Goal: Task Accomplishment & Management: Use online tool/utility

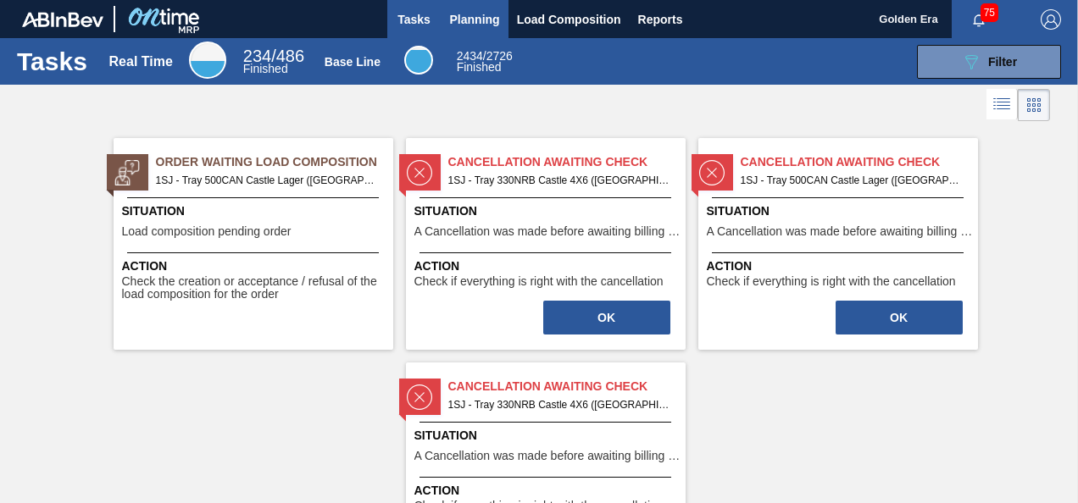
click at [478, 16] on span "Planning" at bounding box center [475, 19] width 50 height 20
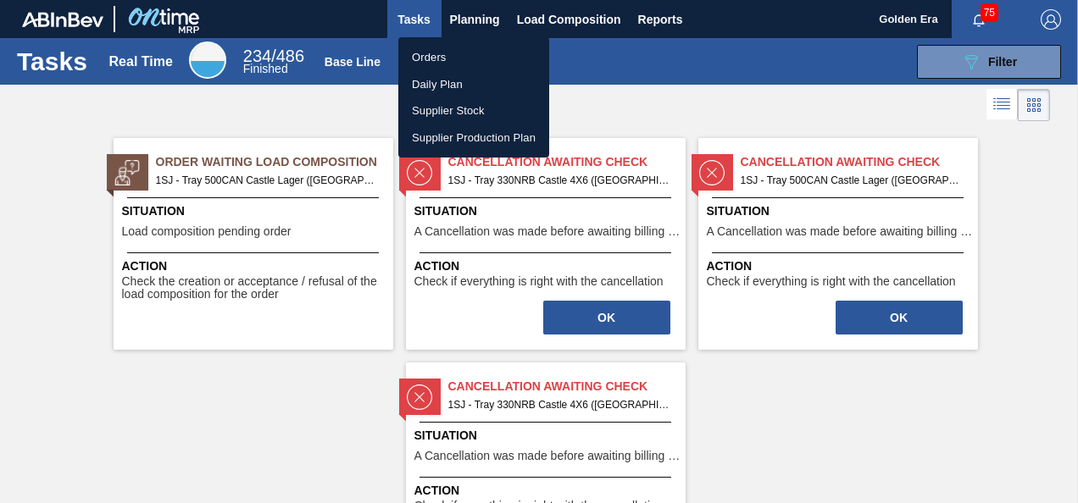
click at [452, 48] on li "Orders" at bounding box center [473, 57] width 151 height 27
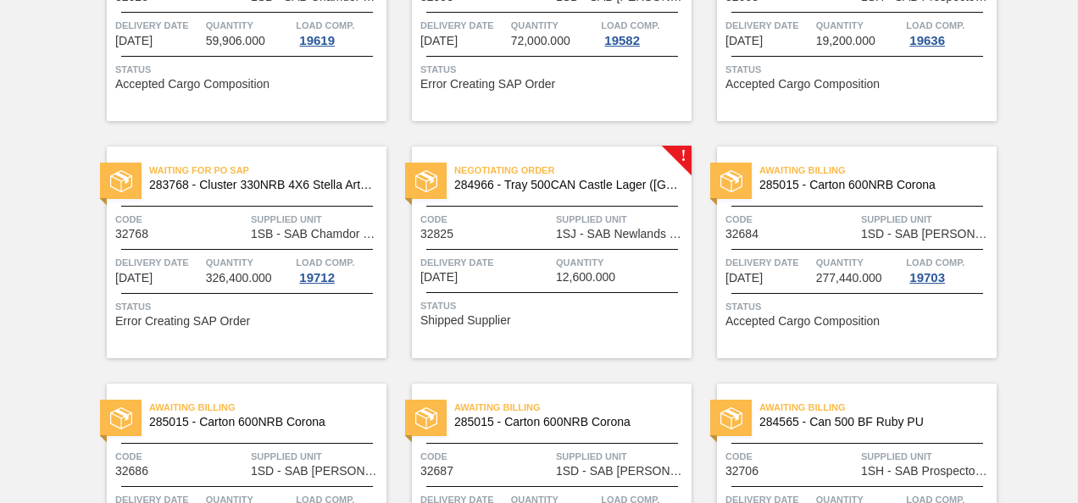
scroll to position [915, 0]
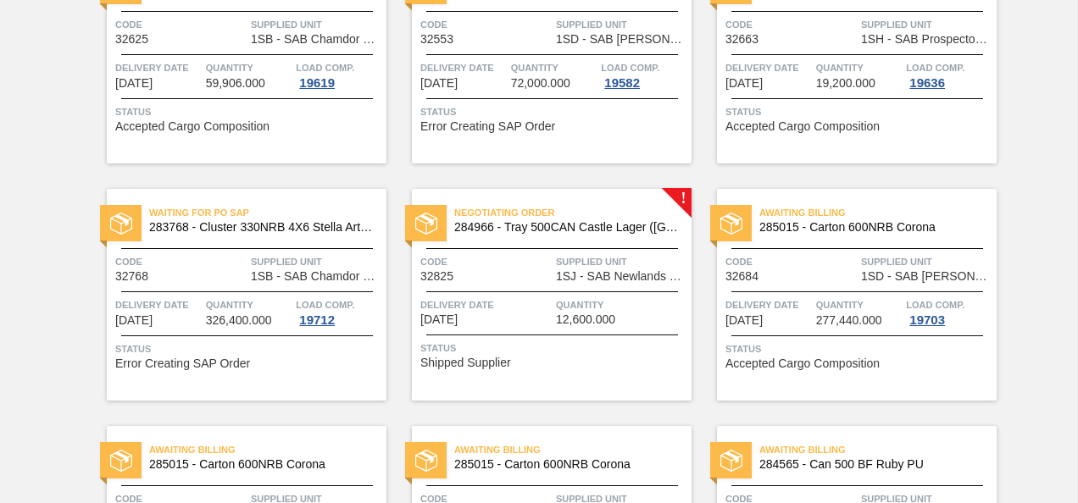
click at [522, 273] on div "Code 32825" at bounding box center [485, 268] width 131 height 30
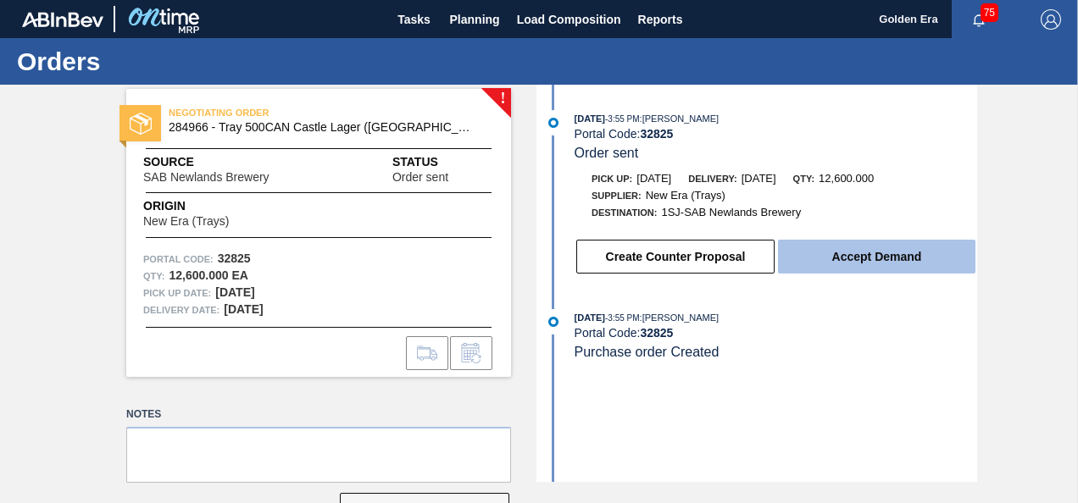
click at [892, 251] on button "Accept Demand" at bounding box center [876, 257] width 197 height 34
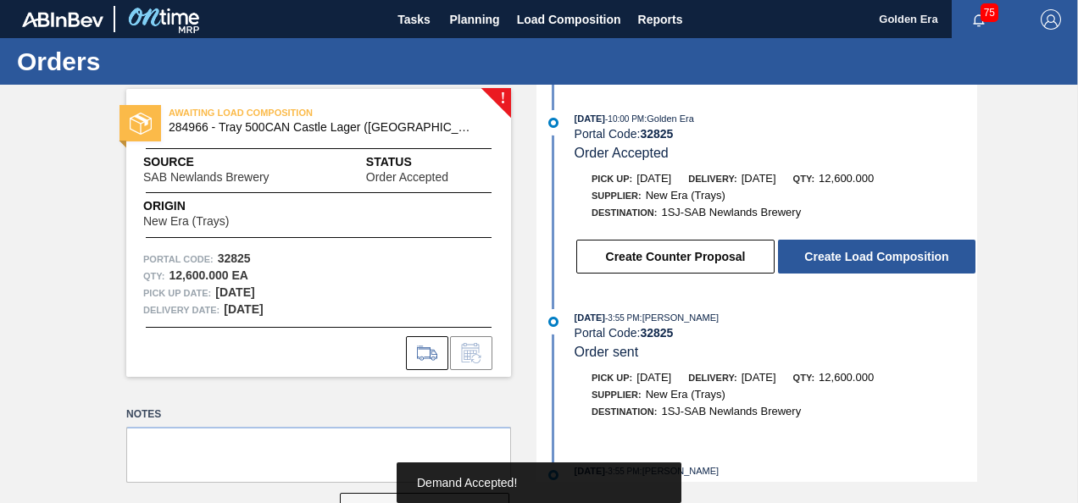
click at [892, 251] on button "Create Load Composition" at bounding box center [876, 257] width 197 height 34
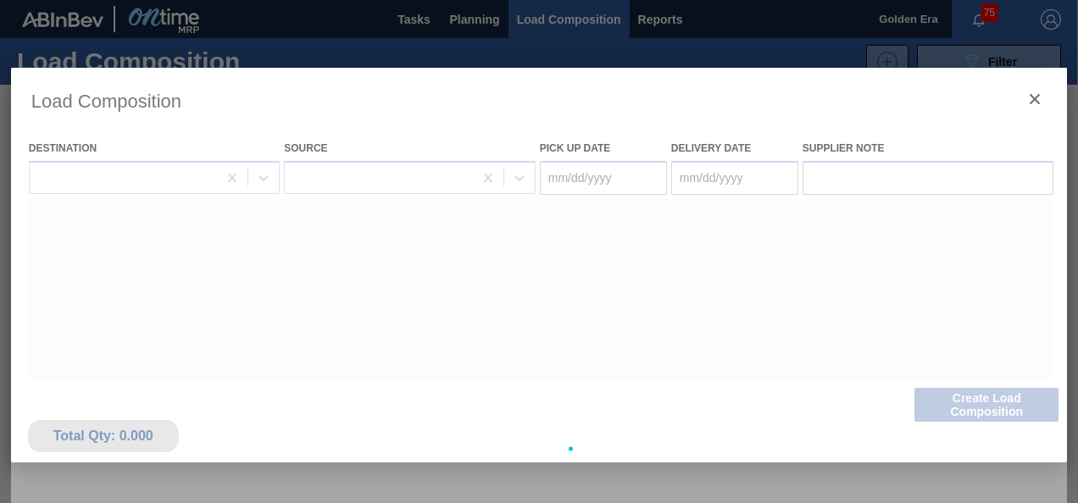
type Date "[DATE]"
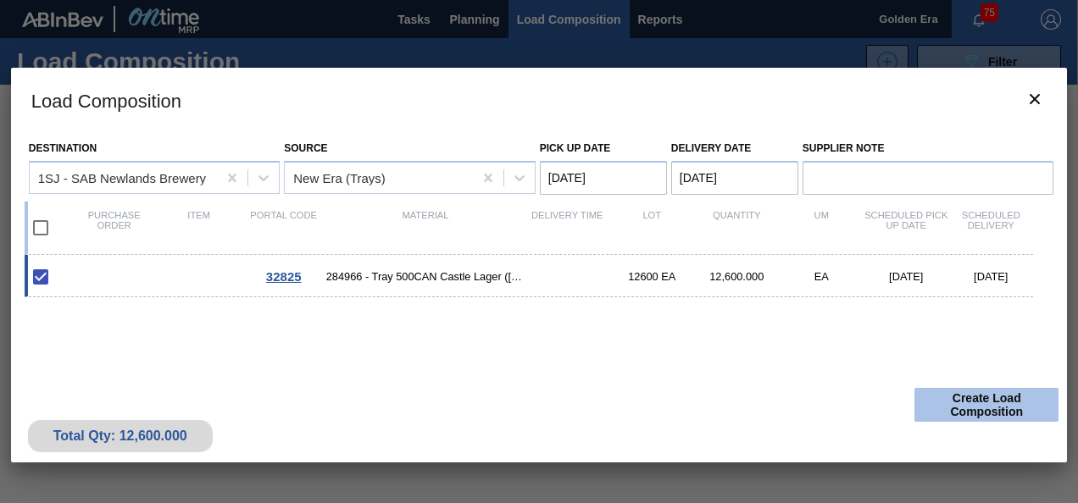
click at [978, 402] on button "Create Load Composition" at bounding box center [986, 405] width 144 height 34
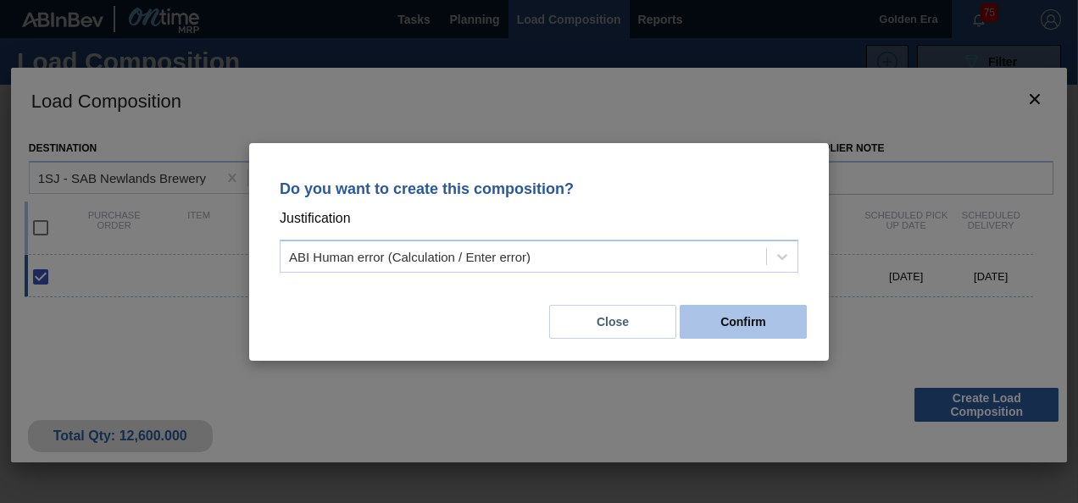
click at [744, 320] on button "Confirm" at bounding box center [743, 322] width 127 height 34
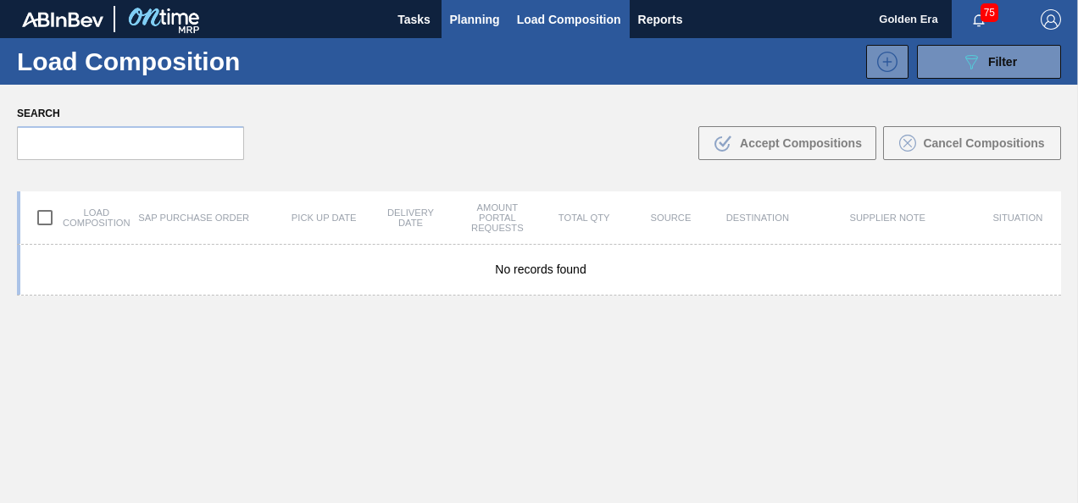
click at [476, 10] on span "Planning" at bounding box center [475, 19] width 50 height 20
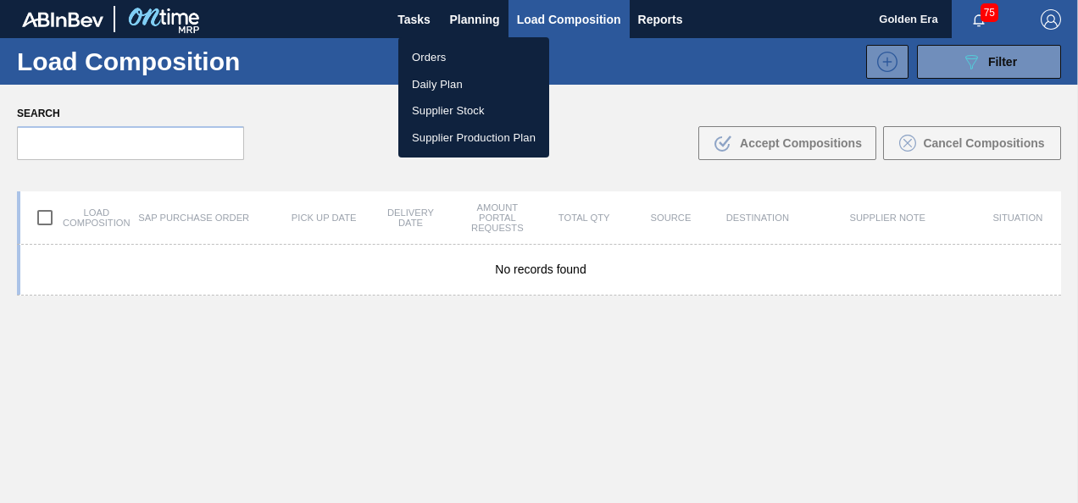
click at [449, 56] on li "Orders" at bounding box center [473, 57] width 151 height 27
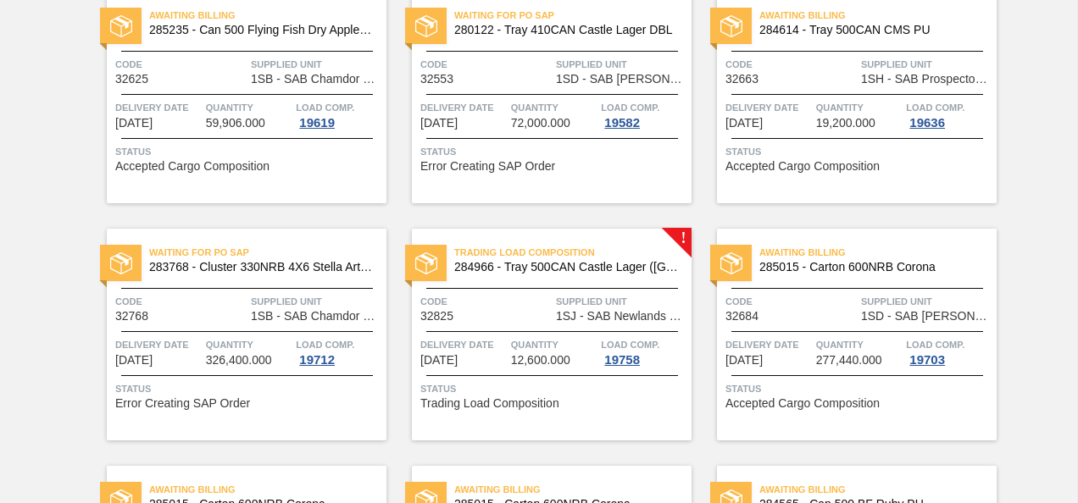
scroll to position [974, 0]
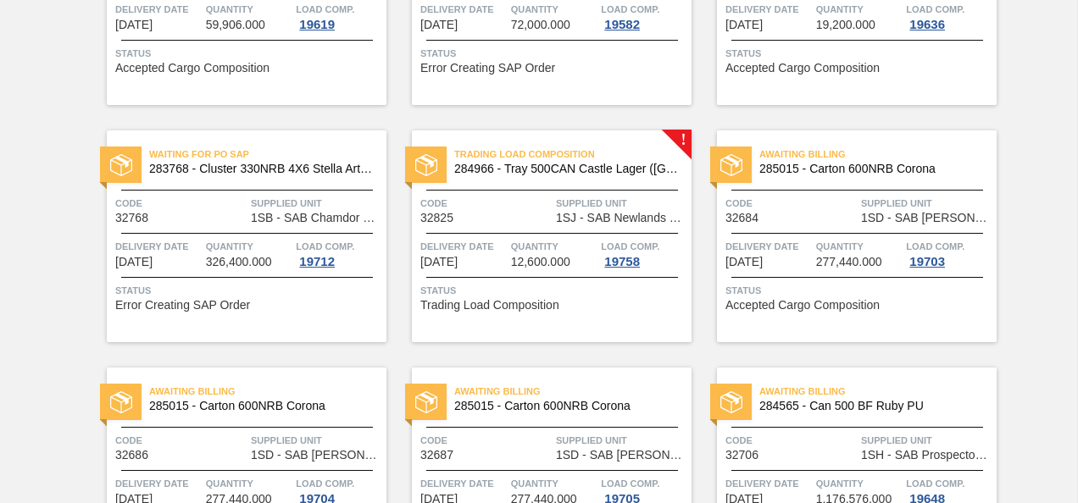
click at [497, 203] on span "Code" at bounding box center [485, 203] width 131 height 17
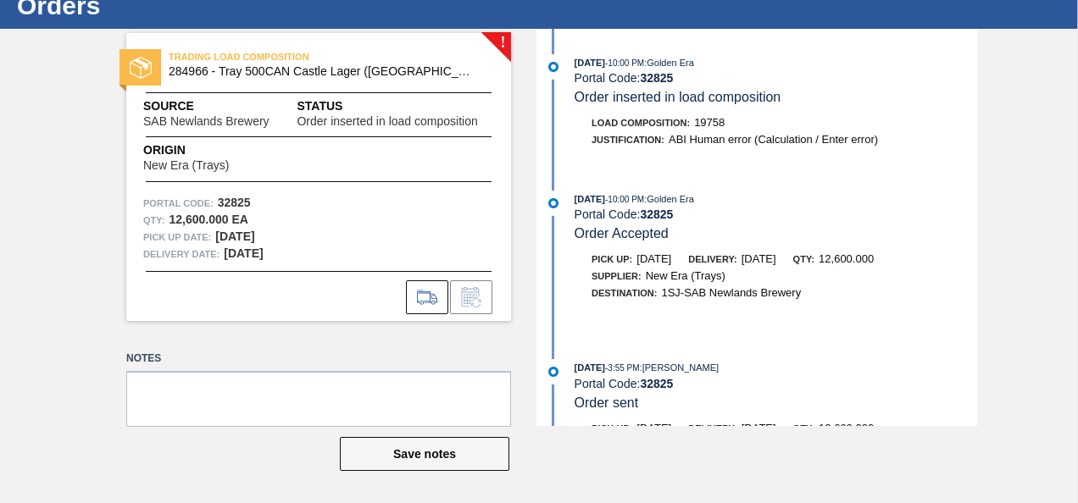
scroll to position [20, 0]
